Goal: Use online tool/utility: Utilize a website feature to perform a specific function

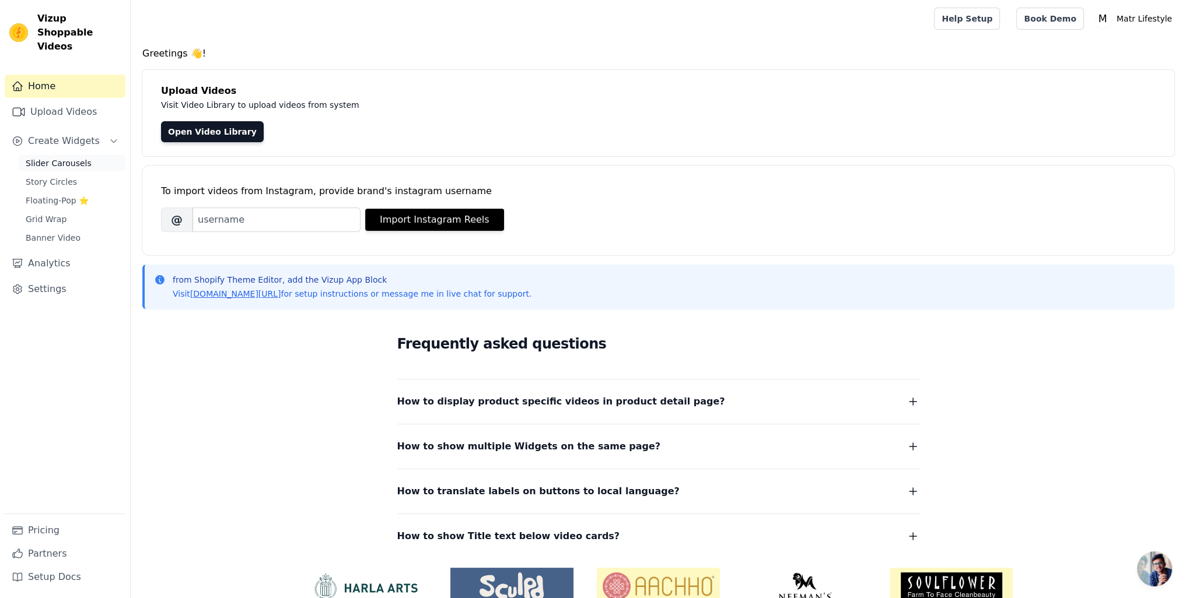
click at [60, 157] on span "Slider Carousels" at bounding box center [59, 163] width 66 height 12
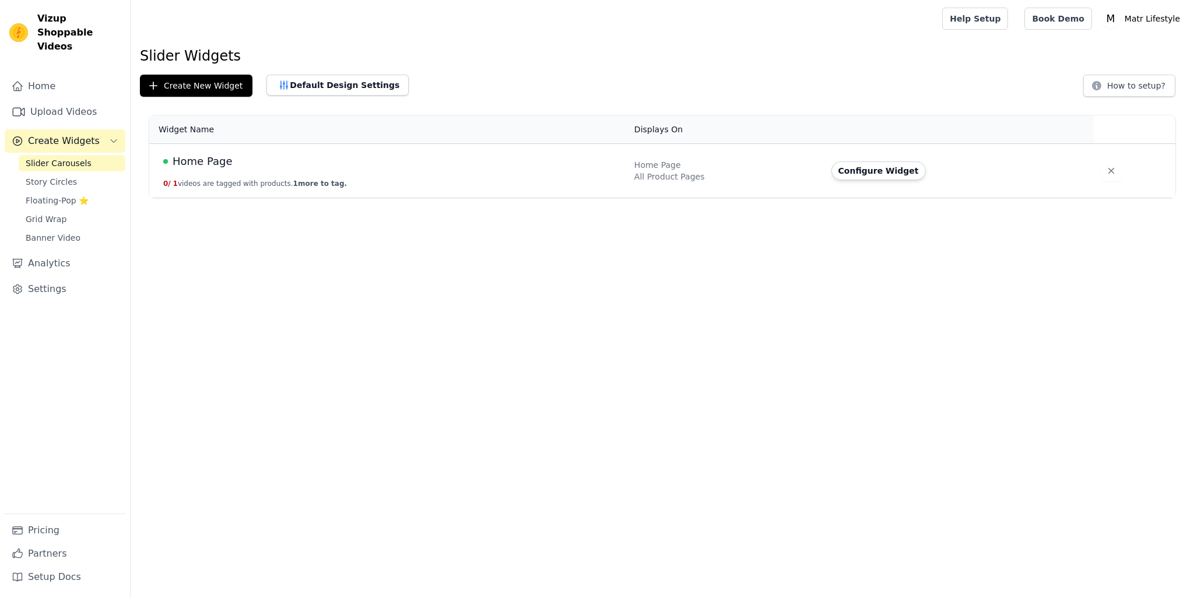
click at [377, 198] on html "Vizup Shoppable Videos Home Upload Videos Create Widgets Slider Carousels Story…" at bounding box center [597, 99] width 1194 height 198
click at [615, 198] on html "Vizup Shoppable Videos Home Upload Videos Create Widgets Slider Carousels Story…" at bounding box center [597, 99] width 1194 height 198
click at [328, 90] on button "Default Design Settings" at bounding box center [337, 85] width 142 height 21
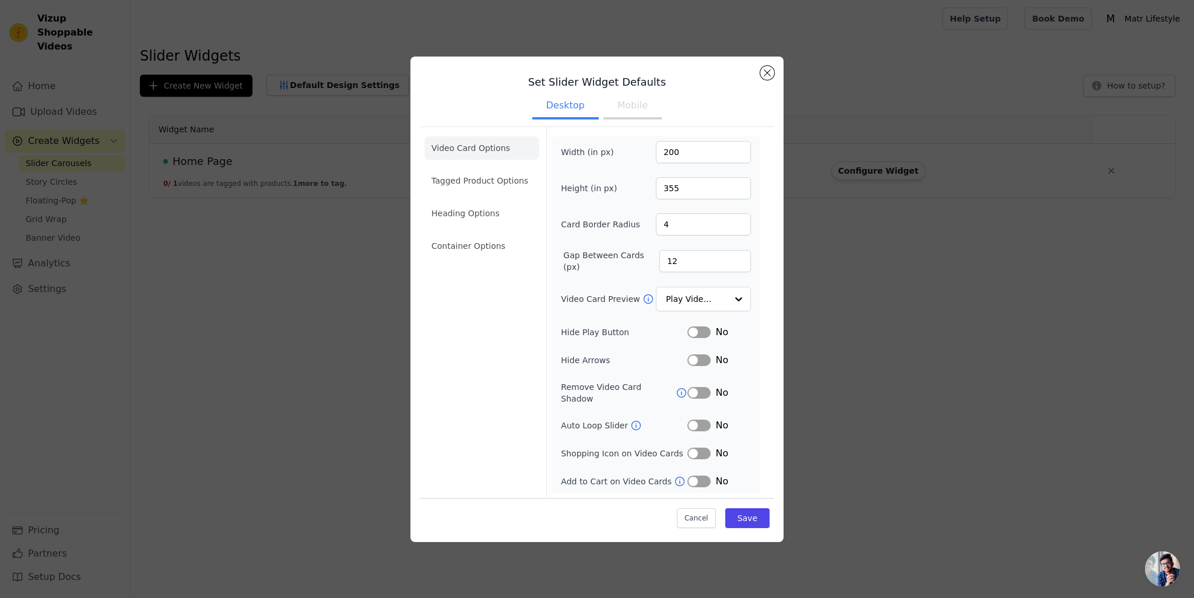
click at [636, 113] on button "Mobile" at bounding box center [633, 107] width 58 height 26
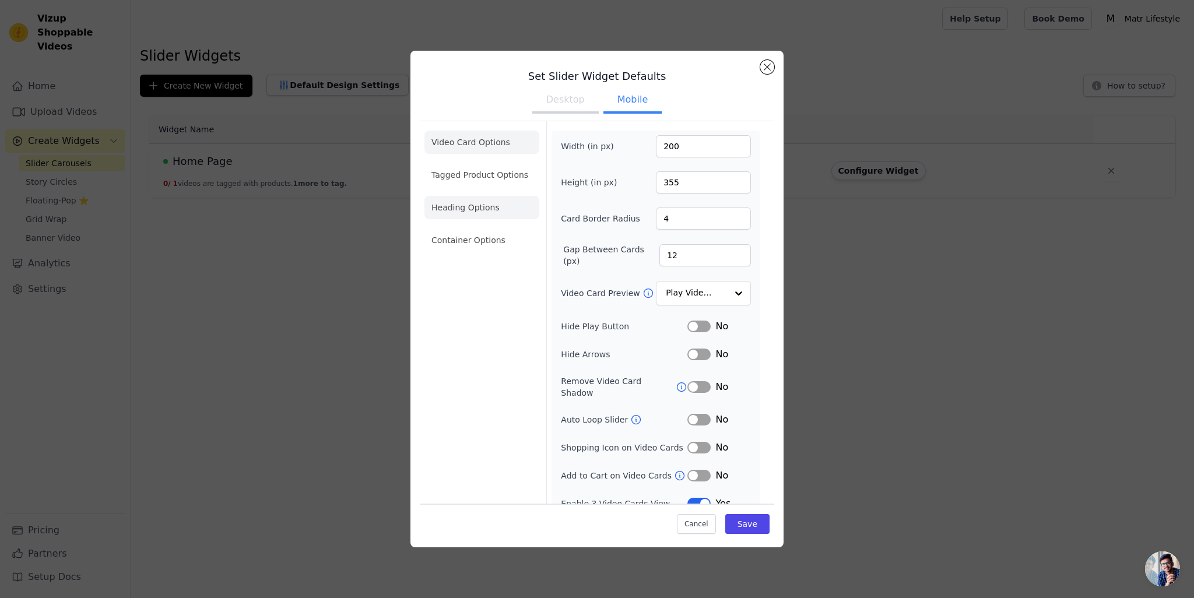
click at [482, 208] on li "Heading Options" at bounding box center [482, 207] width 115 height 23
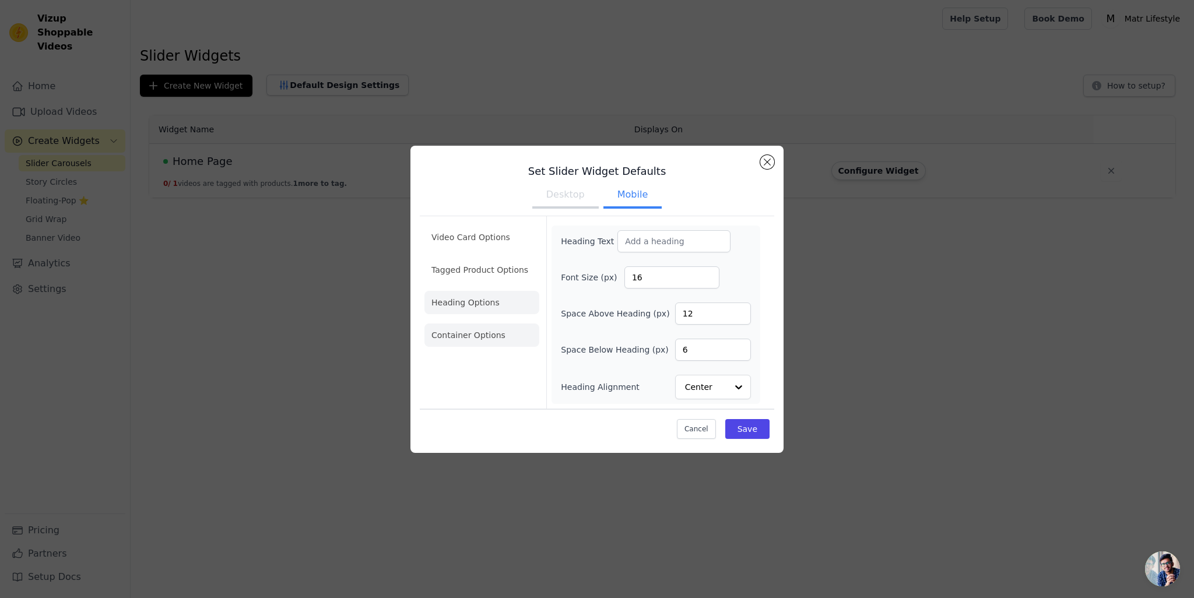
click at [472, 332] on li "Container Options" at bounding box center [482, 335] width 115 height 23
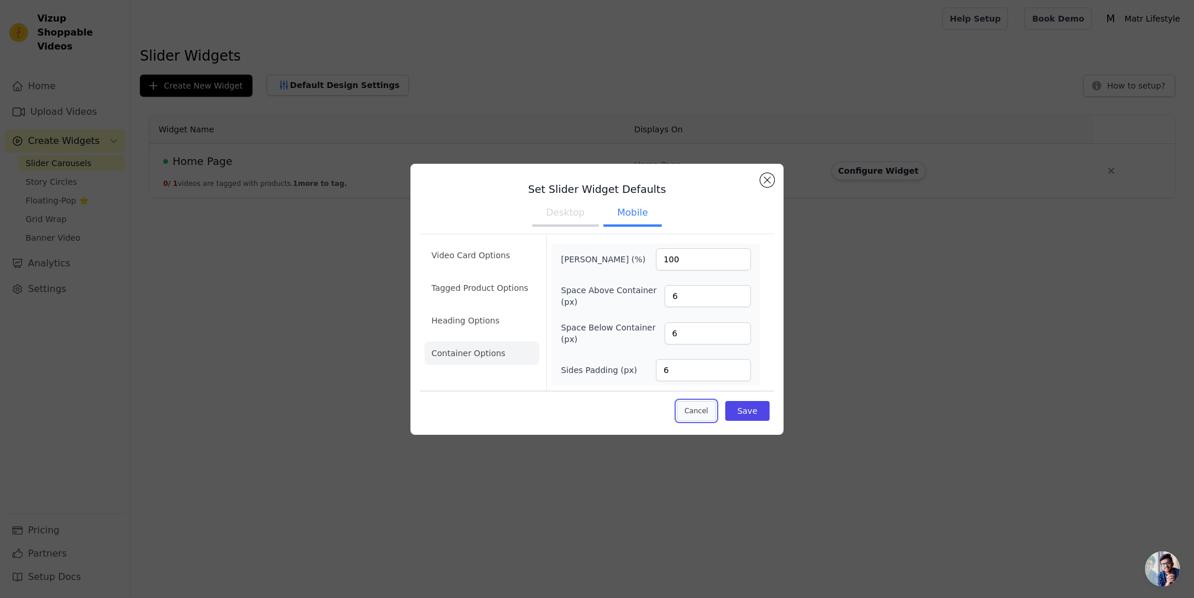
click at [695, 417] on button "Cancel" at bounding box center [696, 411] width 39 height 20
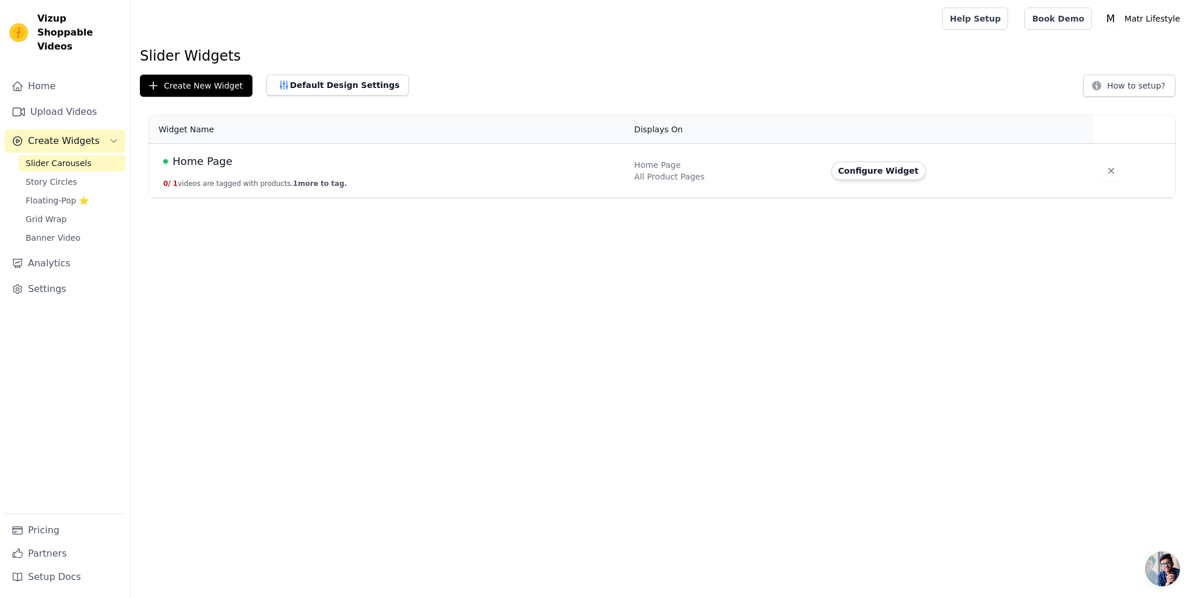
click at [555, 198] on html "Vizup Shoppable Videos Home Upload Videos Create Widgets Slider Carousels Story…" at bounding box center [597, 99] width 1194 height 198
